Goal: Task Accomplishment & Management: Manage account settings

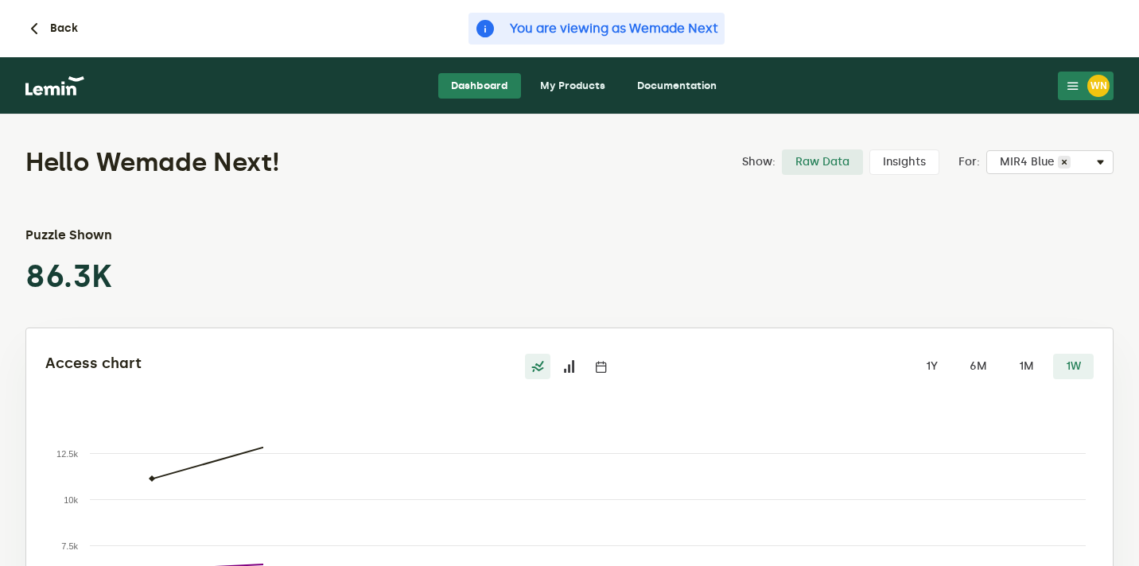
click at [1078, 83] on icon at bounding box center [1072, 86] width 13 height 13
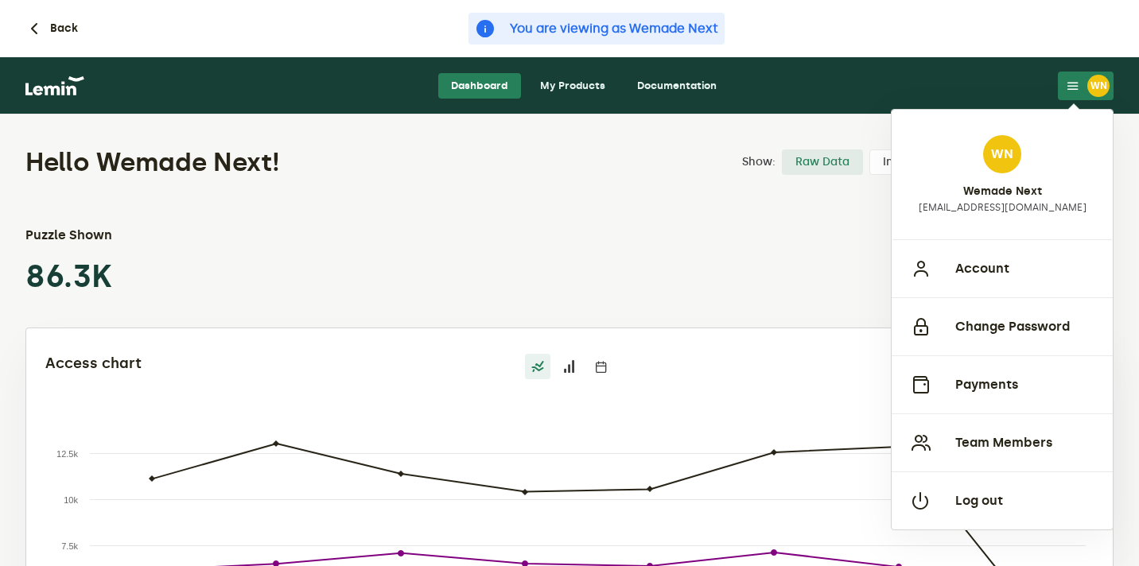
click at [592, 83] on link "My Products" at bounding box center [572, 85] width 91 height 25
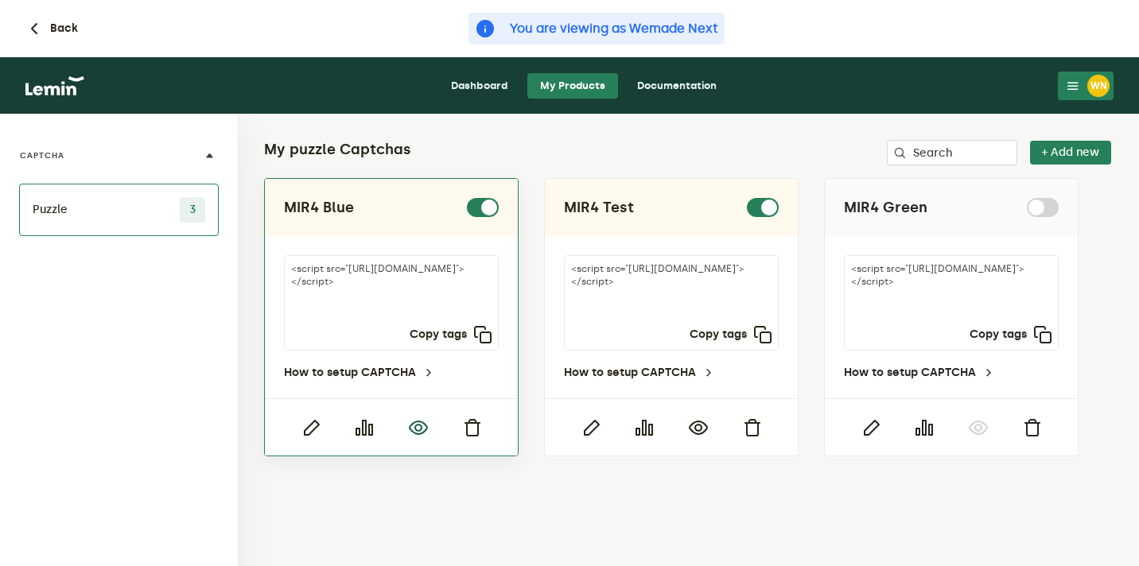
click at [422, 433] on icon "button" at bounding box center [418, 427] width 19 height 19
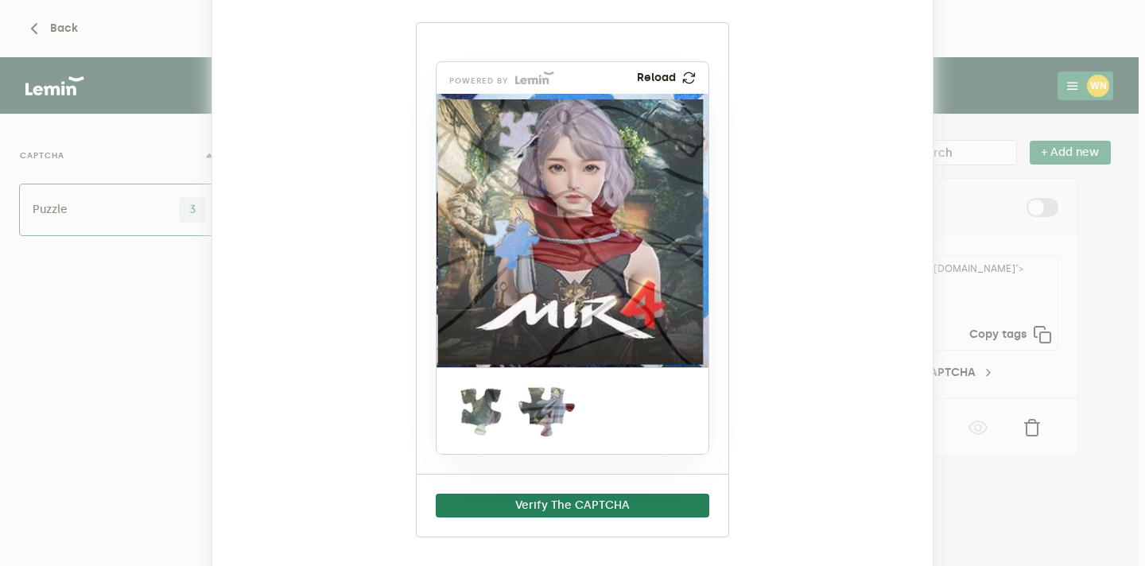
click at [1005, 100] on ngb-modal-window "MIR4 Blue powered by Reload Verify The CAPTCHA" at bounding box center [572, 283] width 1145 height 566
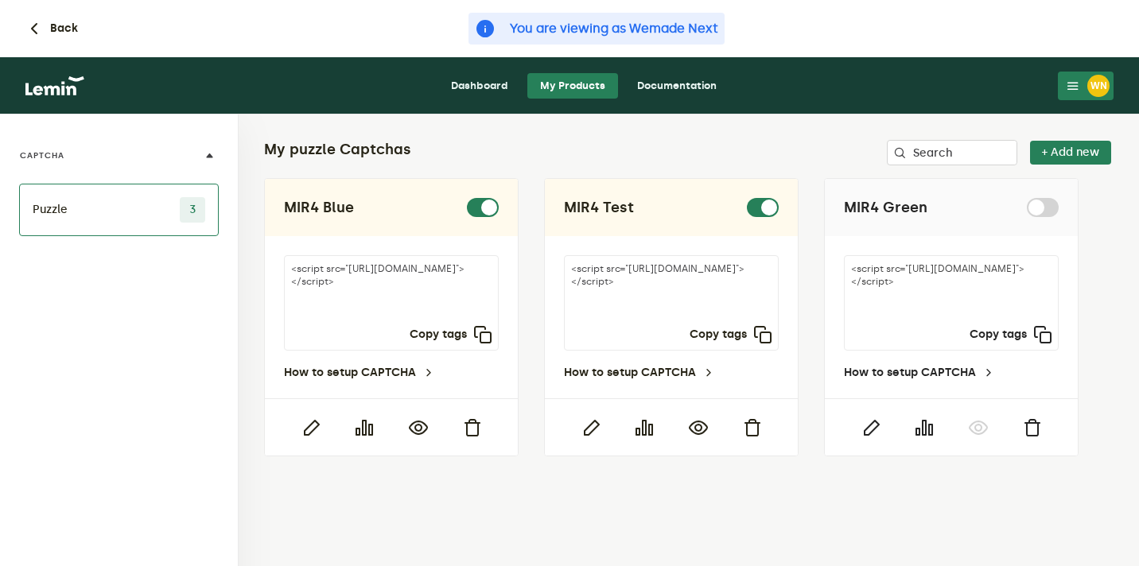
click at [1085, 100] on nav "Dashboard My Products Documentation WN WN Wemade Next [EMAIL_ADDRESS][DOMAIN_NA…" at bounding box center [569, 85] width 1139 height 57
click at [1090, 91] on div "WN" at bounding box center [1098, 86] width 22 height 22
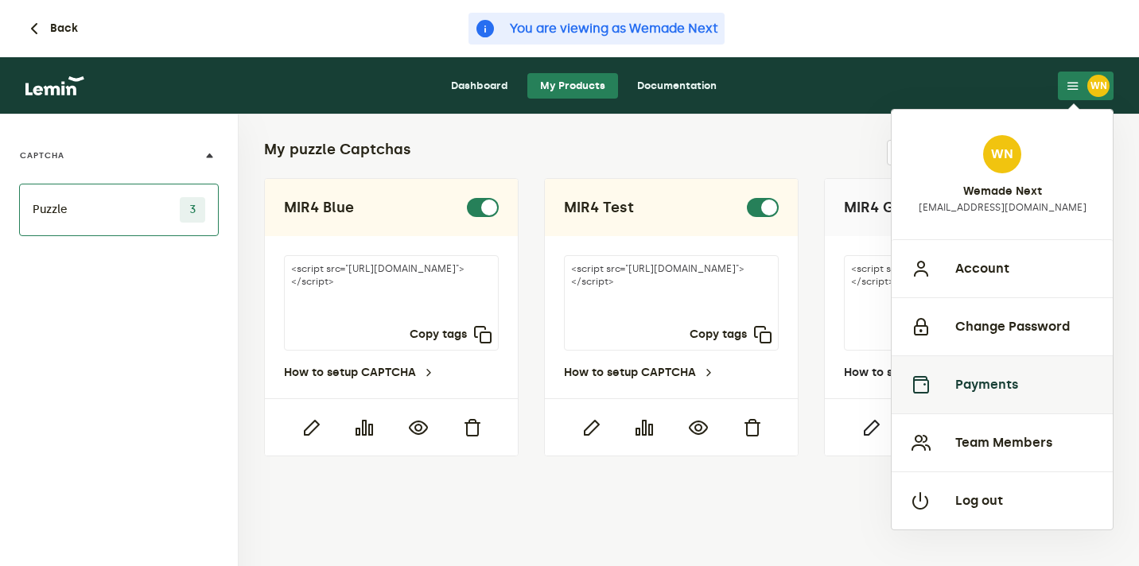
click at [982, 386] on button "Payments" at bounding box center [1001, 384] width 221 height 58
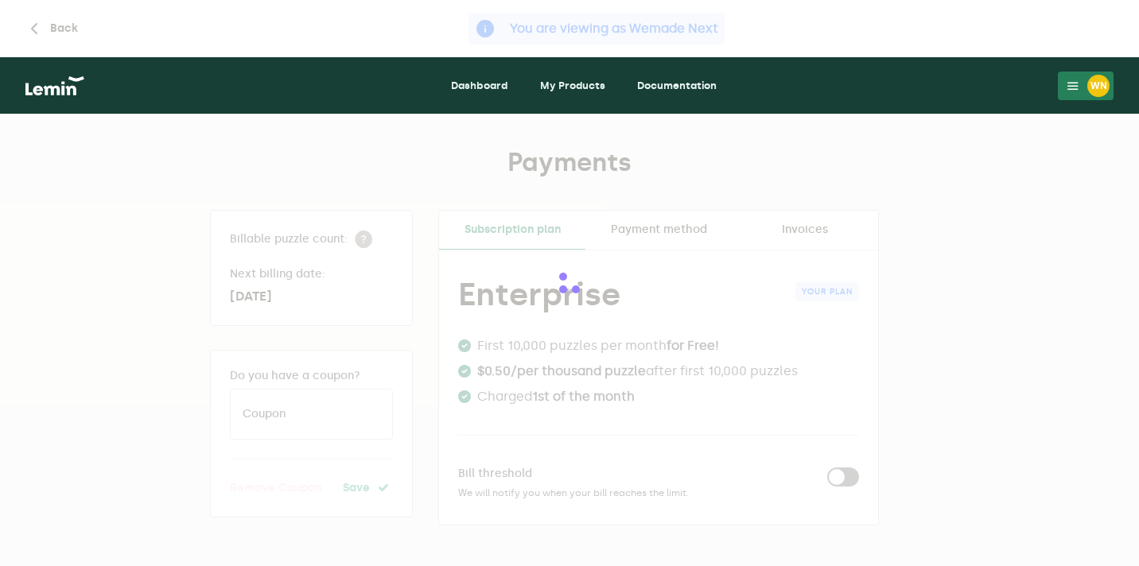
click at [812, 221] on div at bounding box center [569, 283] width 1139 height 566
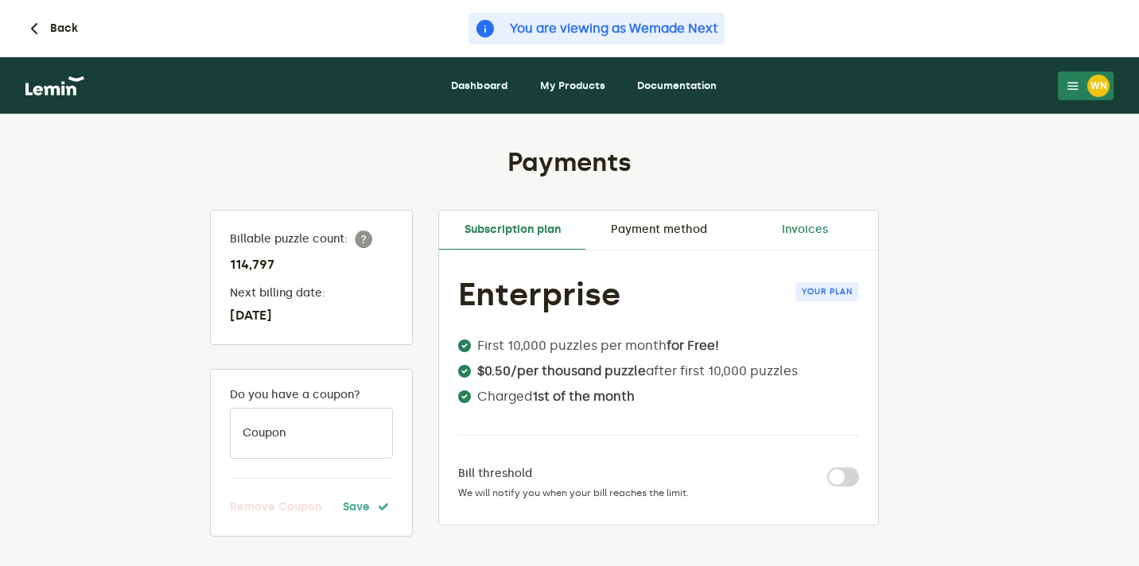
click at [806, 228] on link "Invoices" at bounding box center [804, 230] width 146 height 38
